Goal: Task Accomplishment & Management: Use online tool/utility

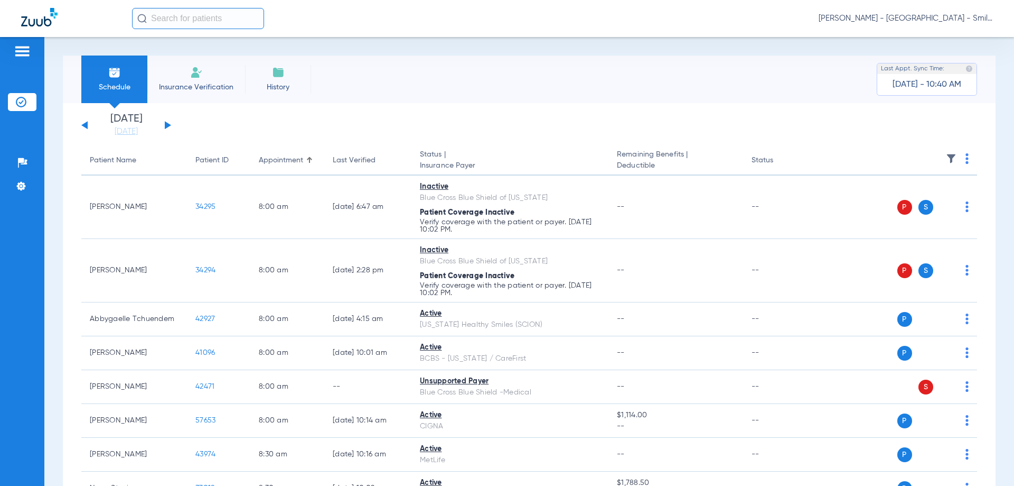
click at [350, 17] on span "[PERSON_NAME] - [GEOGRAPHIC_DATA] - SmileLand PD" at bounding box center [906, 18] width 174 height 11
click at [350, 53] on button "Log out" at bounding box center [954, 58] width 76 height 21
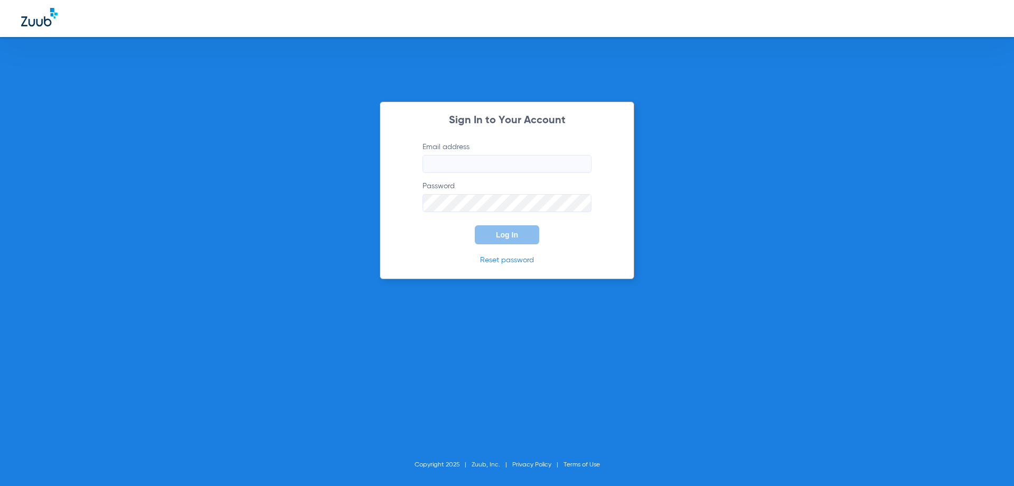
type input "[EMAIL_ADDRESS][DOMAIN_NAME]"
click at [350, 238] on span "Log In" at bounding box center [507, 234] width 22 height 8
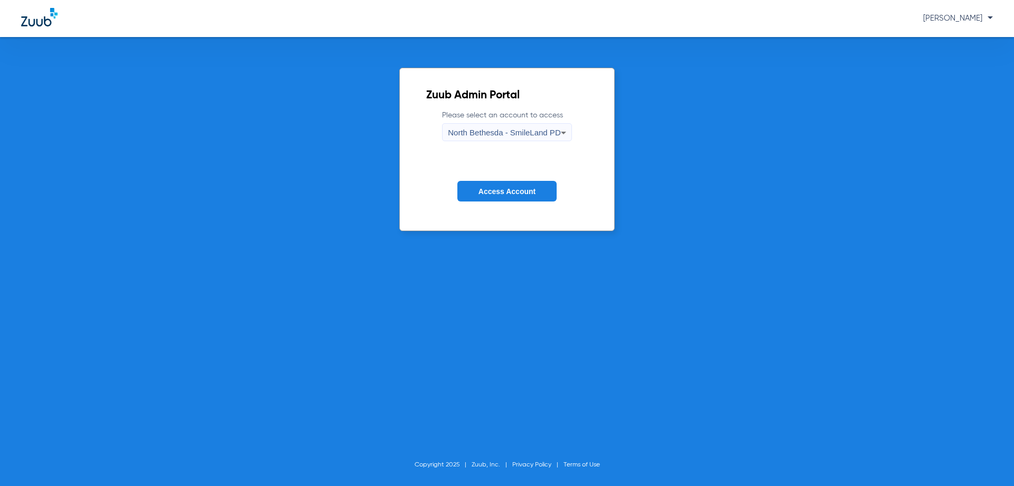
click at [350, 134] on span "North Bethesda - SmileLand PD" at bounding box center [504, 132] width 113 height 9
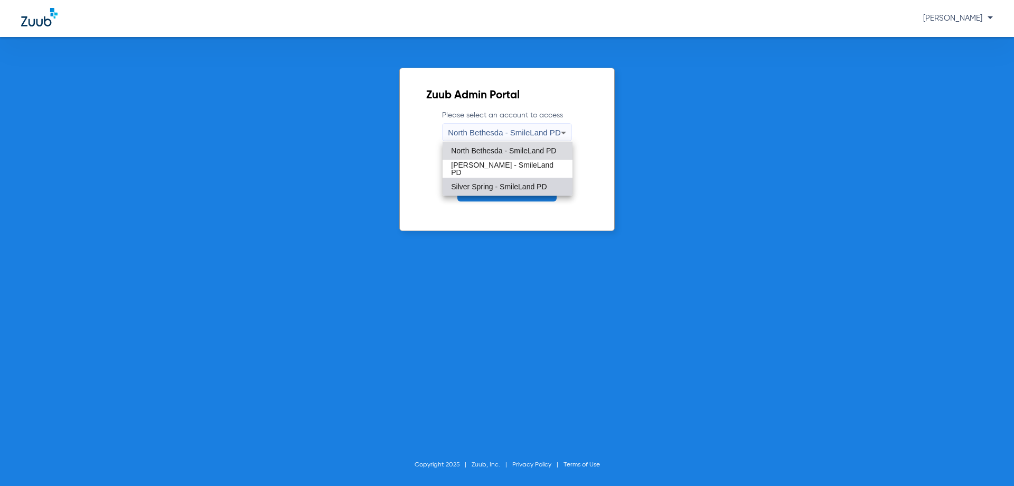
click at [350, 185] on span "Silver Spring - SmileLand PD" at bounding box center [499, 186] width 96 height 7
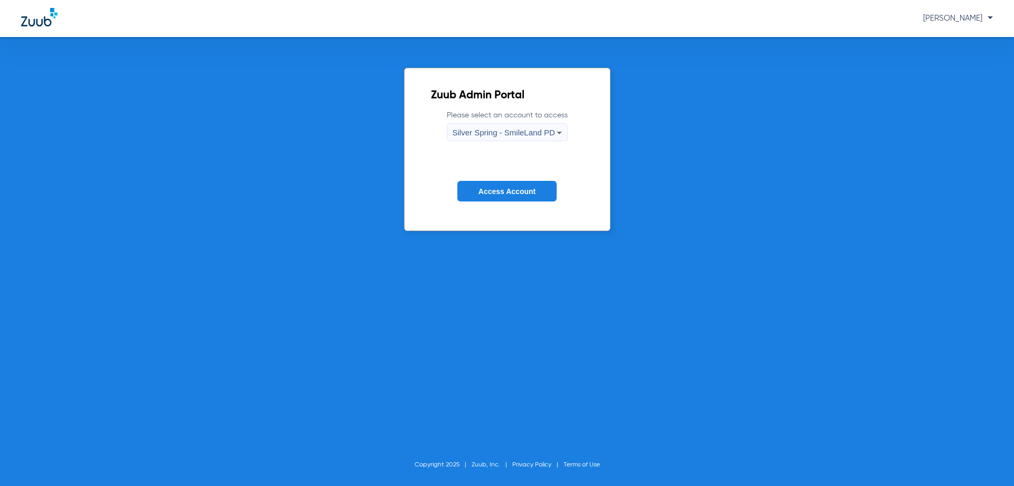
click at [350, 188] on span "Access Account" at bounding box center [507, 191] width 57 height 8
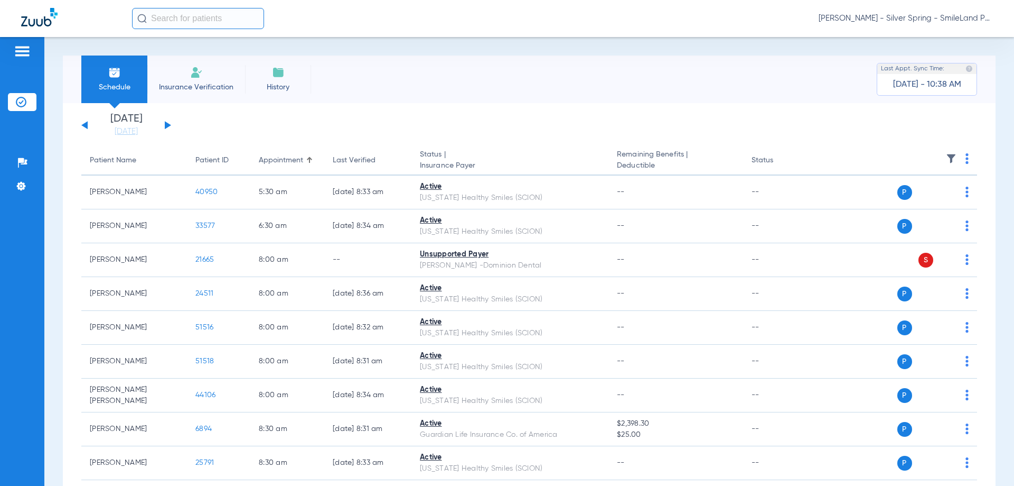
click at [167, 122] on div "[DATE] [DATE] [DATE] [DATE] [DATE] [DATE] [DATE] [DATE] [DATE] [DATE] [DATE] [D…" at bounding box center [126, 125] width 90 height 23
click at [166, 127] on button at bounding box center [168, 125] width 6 height 8
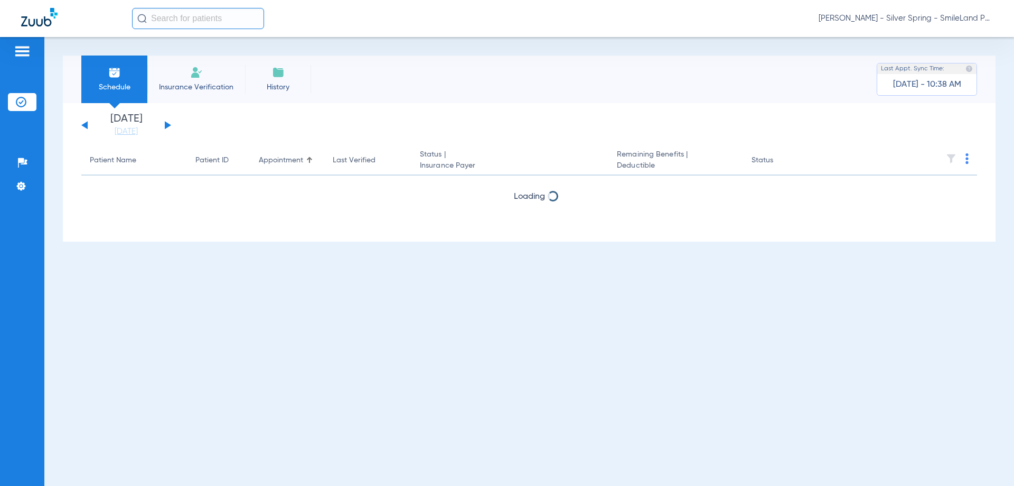
click at [169, 127] on div "[DATE] [DATE] [DATE] [DATE] [DATE] [DATE] [DATE] [DATE] [DATE] [DATE] [DATE] [D…" at bounding box center [126, 125] width 90 height 23
click at [165, 125] on button at bounding box center [168, 125] width 6 height 8
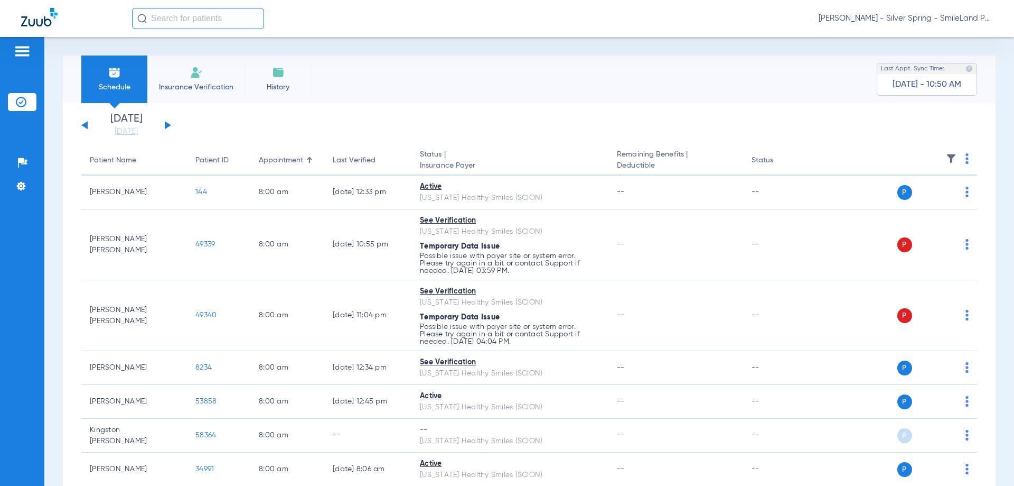
click at [350, 161] on img at bounding box center [967, 158] width 3 height 11
drag, startPoint x: 900, startPoint y: 204, endPoint x: 18, endPoint y: 2, distance: 904.0
click at [350, 203] on span "Verify All" at bounding box center [919, 200] width 66 height 7
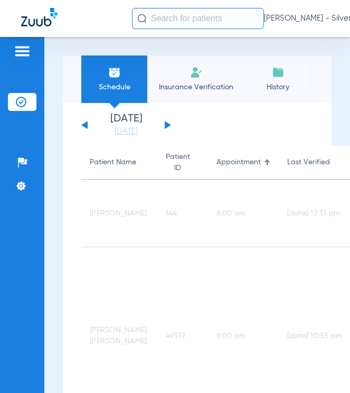
click at [332, 94] on div "Schedule Insurance Verification History Last Appt. Sync Time: [DATE] - 10:50 AM" at bounding box center [197, 79] width 269 height 48
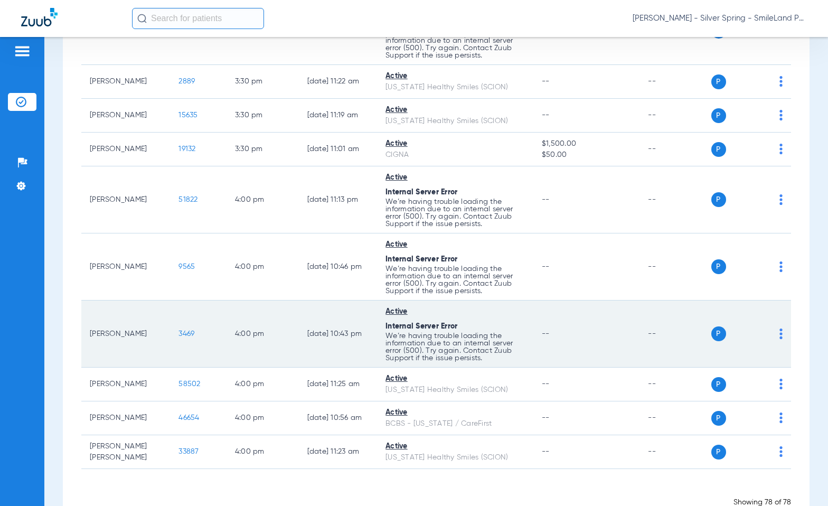
scroll to position [2781, 0]
